Goal: Task Accomplishment & Management: Use online tool/utility

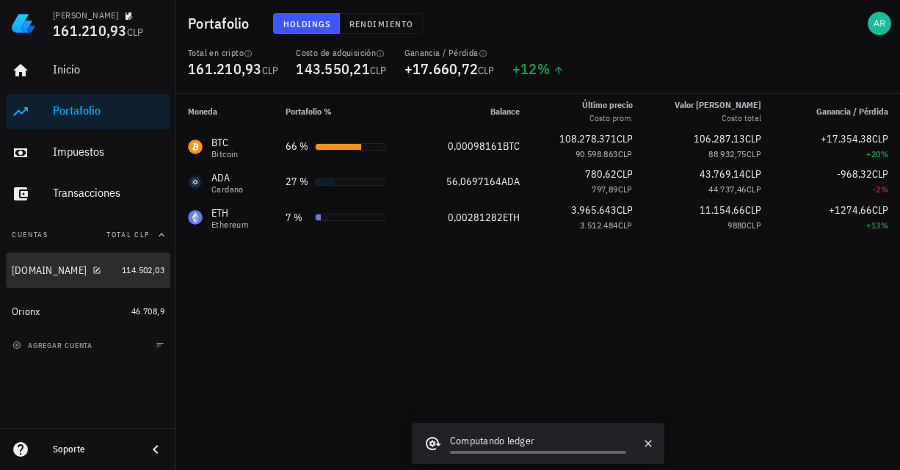
click at [102, 273] on div "[DOMAIN_NAME]" at bounding box center [64, 271] width 104 height 14
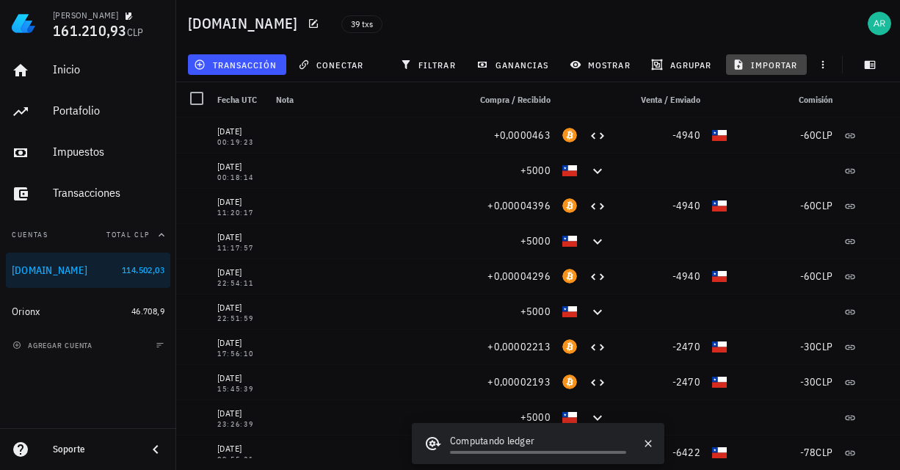
click at [749, 68] on span "importar" at bounding box center [767, 65] width 62 height 12
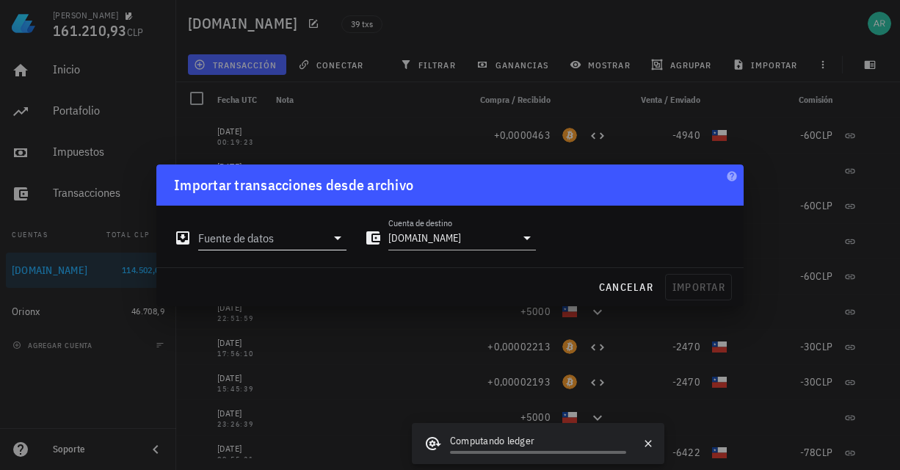
click at [327, 241] on div at bounding box center [336, 238] width 21 height 18
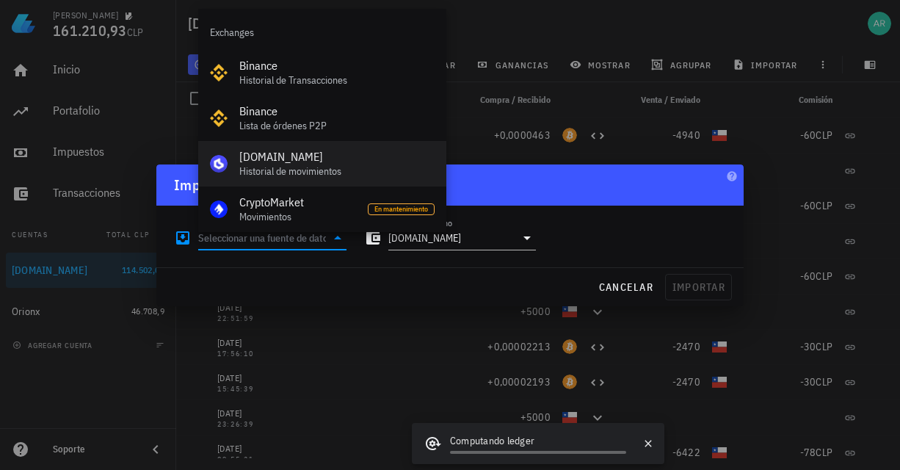
click at [279, 167] on div "Historial de movimientos" at bounding box center [336, 171] width 195 height 12
type input "[DOMAIN_NAME] (Historial de movimientos)"
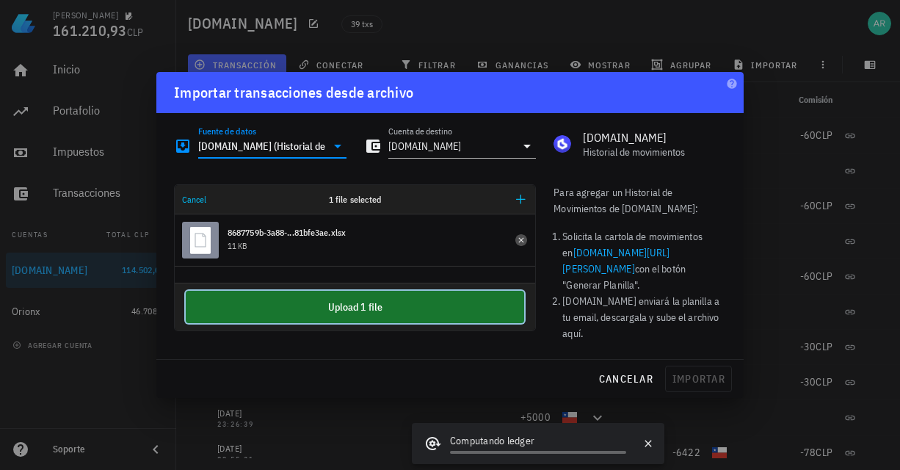
click at [323, 312] on button "Upload 1 file" at bounding box center [355, 307] width 339 height 32
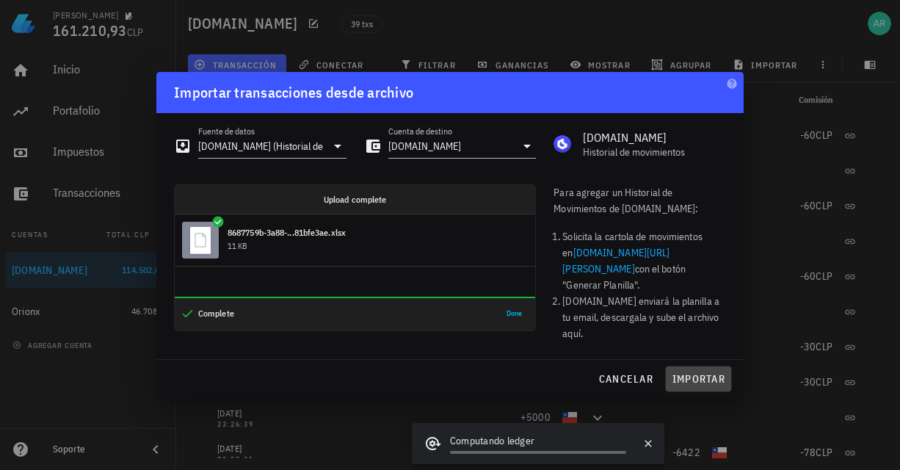
click at [693, 372] on span "importar" at bounding box center [699, 378] width 54 height 13
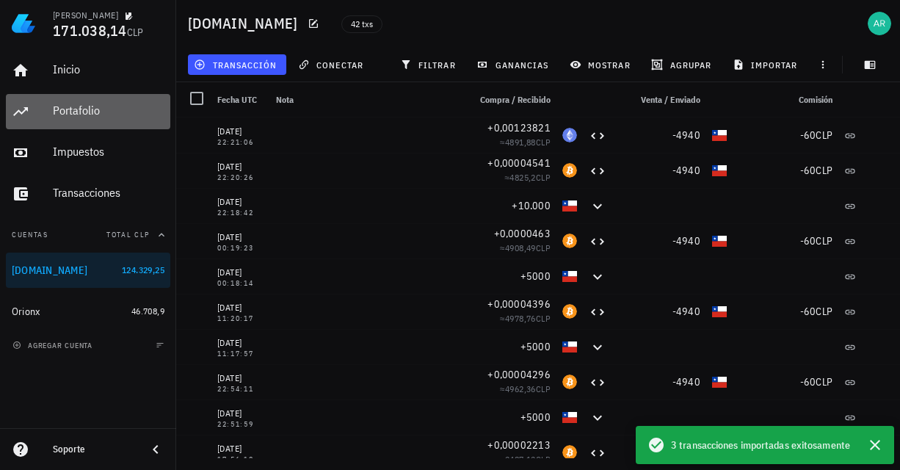
click at [67, 119] on div "Portafolio" at bounding box center [109, 111] width 112 height 33
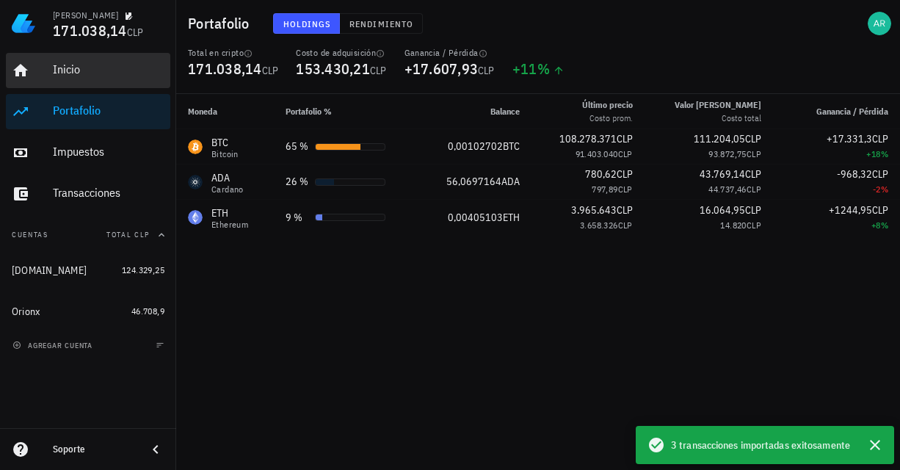
click at [57, 73] on div "Inicio" at bounding box center [109, 69] width 112 height 14
